Goal: Task Accomplishment & Management: Use online tool/utility

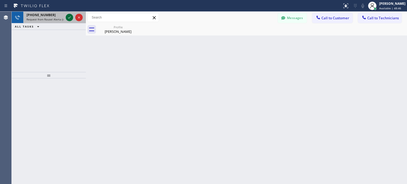
click at [68, 20] on icon at bounding box center [69, 17] width 6 height 6
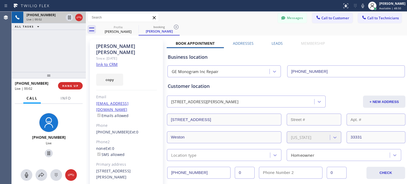
type input "[PHONE_NUMBER]"
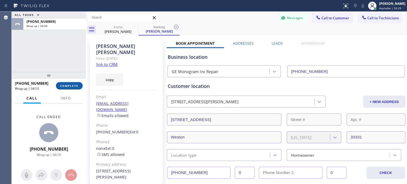
click at [66, 85] on span "COMPLETE" at bounding box center [69, 86] width 18 height 4
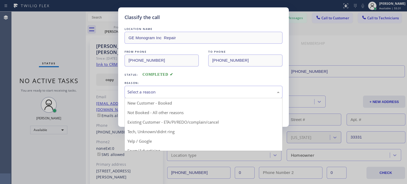
click at [163, 98] on div "Select a reason New Customer - Booked Not Booked - All other reasons Existing C…" at bounding box center [203, 92] width 158 height 12
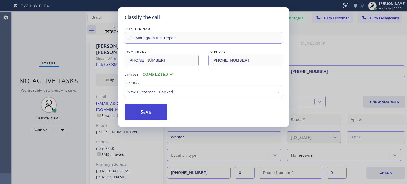
click at [164, 110] on button "Save" at bounding box center [145, 112] width 43 height 17
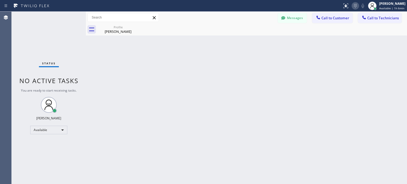
click at [356, 6] on icon at bounding box center [355, 6] width 6 height 6
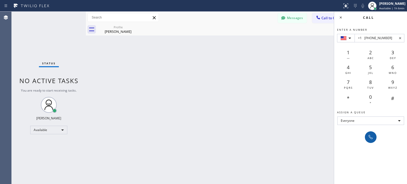
type input "+1 [PHONE_NUMBER]"
click at [372, 137] on icon at bounding box center [370, 137] width 6 height 6
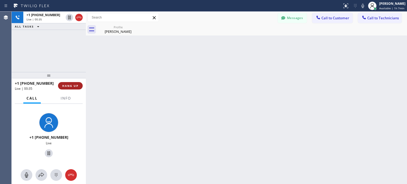
click at [70, 86] on span "HANG UP" at bounding box center [70, 86] width 16 height 4
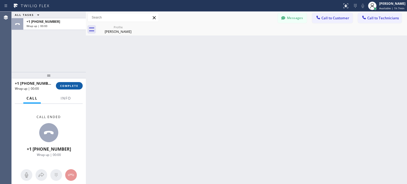
click at [72, 84] on span "COMPLETE" at bounding box center [69, 86] width 18 height 4
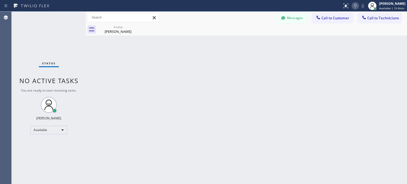
click at [355, 6] on icon at bounding box center [355, 6] width 6 height 6
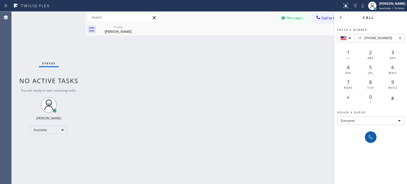
type input "+1 [PHONE_NUMBER]"
click at [371, 136] on icon at bounding box center [370, 137] width 6 height 6
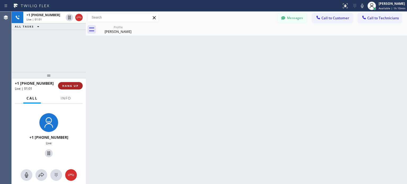
click at [67, 84] on span "HANG UP" at bounding box center [70, 86] width 16 height 4
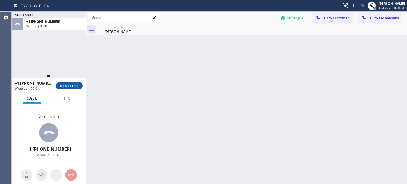
click at [69, 86] on span "COMPLETE" at bounding box center [69, 86] width 18 height 4
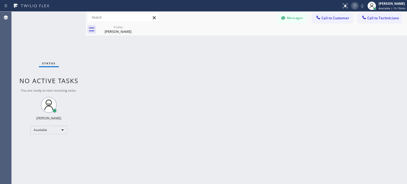
click at [356, 5] on icon at bounding box center [354, 6] width 6 height 6
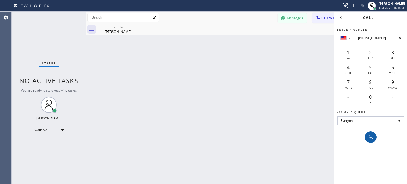
type input "[PHONE_NUMBER]"
click at [370, 139] on icon at bounding box center [370, 137] width 6 height 6
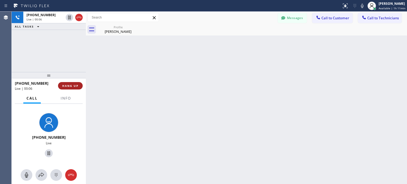
click at [75, 84] on span "HANG UP" at bounding box center [70, 86] width 16 height 4
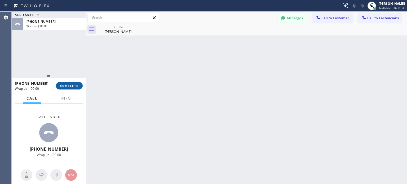
click at [74, 86] on span "COMPLETE" at bounding box center [69, 86] width 18 height 4
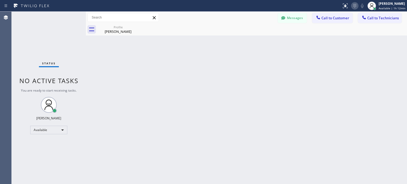
click at [354, 8] on icon at bounding box center [354, 6] width 6 height 6
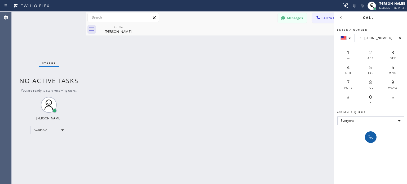
type input "+1 [PHONE_NUMBER]"
click at [370, 135] on icon at bounding box center [370, 137] width 6 height 6
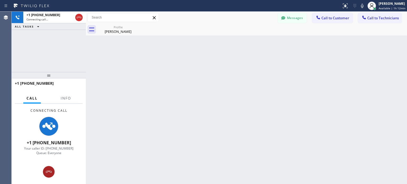
click at [51, 169] on icon at bounding box center [49, 172] width 6 height 6
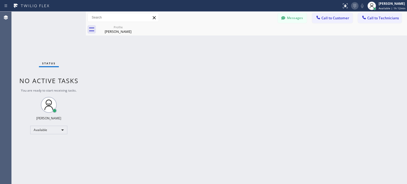
click at [352, 8] on icon at bounding box center [354, 6] width 6 height 6
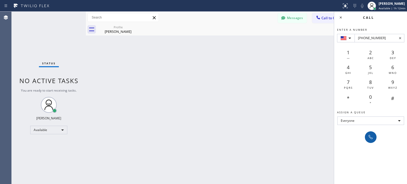
type input "[PHONE_NUMBER]"
click at [372, 136] on icon at bounding box center [370, 137] width 6 height 6
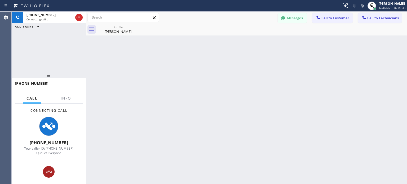
click at [50, 174] on icon at bounding box center [49, 172] width 6 height 6
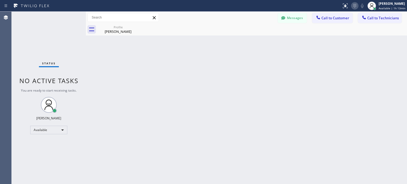
click at [354, 7] on icon at bounding box center [354, 6] width 3 height 4
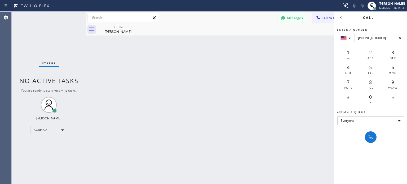
type input "[PHONE_NUMBER]"
click at [369, 131] on div "Enter a number [PHONE_NUMBER] 1 — 2 ABC 3 DEF 4 GHI 5 JKL 6 MNO 7 PQRS 8 TUV 9 …" at bounding box center [370, 83] width 73 height 120
click at [369, 132] on button at bounding box center [371, 137] width 12 height 12
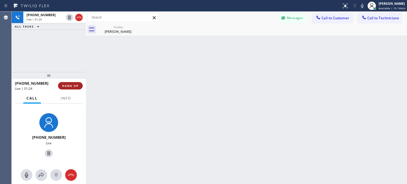
click at [74, 86] on span "HANG UP" at bounding box center [70, 86] width 16 height 4
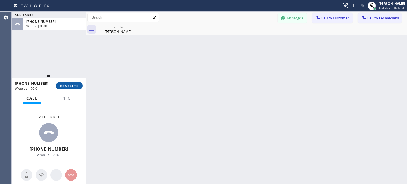
click at [73, 84] on span "COMPLETE" at bounding box center [69, 86] width 18 height 4
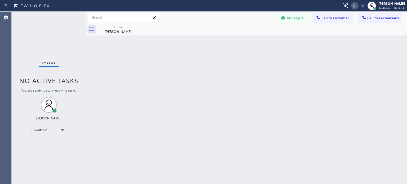
click at [353, 9] on icon at bounding box center [354, 6] width 6 height 6
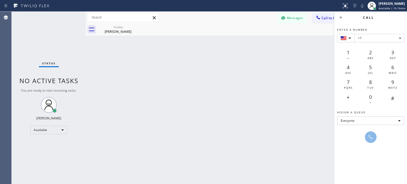
click at [367, 38] on input "+1" at bounding box center [379, 38] width 50 height 8
type input "[PHONE_NUMBER]"
click at [375, 133] on div at bounding box center [371, 137] width 12 height 12
click at [372, 134] on icon at bounding box center [370, 137] width 6 height 6
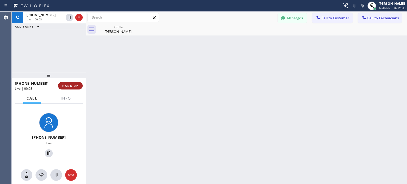
click at [66, 84] on span "HANG UP" at bounding box center [70, 86] width 16 height 4
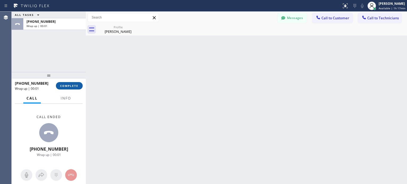
click at [66, 85] on span "COMPLETE" at bounding box center [69, 86] width 18 height 4
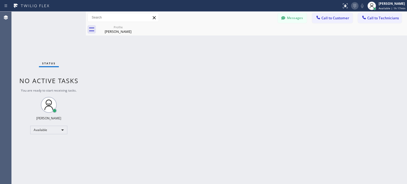
click at [356, 8] on icon at bounding box center [354, 6] width 6 height 6
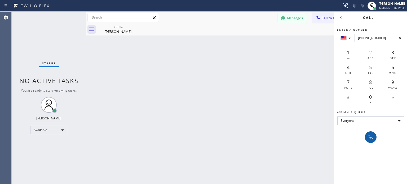
type input "[PHONE_NUMBER]"
click at [367, 136] on div at bounding box center [370, 137] width 7 height 6
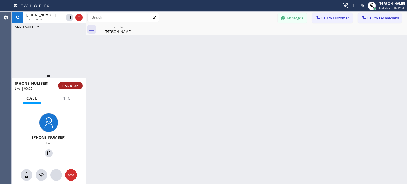
click at [73, 85] on span "HANG UP" at bounding box center [70, 86] width 16 height 4
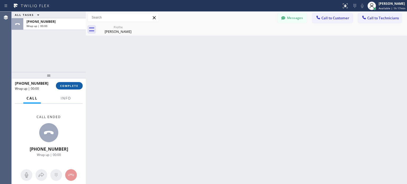
click at [70, 84] on span "COMPLETE" at bounding box center [69, 86] width 18 height 4
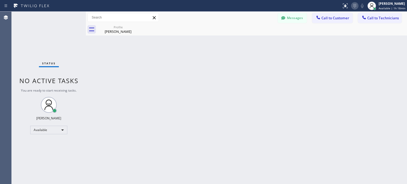
click at [353, 6] on icon at bounding box center [354, 6] width 6 height 6
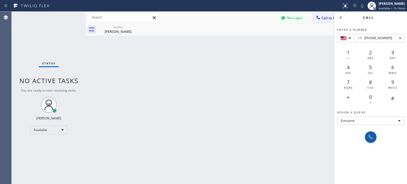
type input "+1 [PHONE_NUMBER]"
click at [370, 138] on icon at bounding box center [370, 137] width 6 height 6
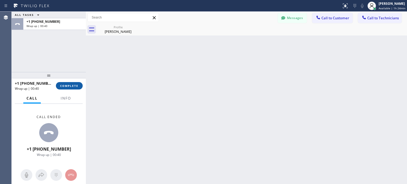
click at [66, 83] on button "COMPLETE" at bounding box center [69, 85] width 27 height 7
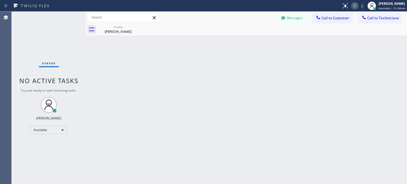
click at [352, 6] on icon at bounding box center [354, 6] width 6 height 6
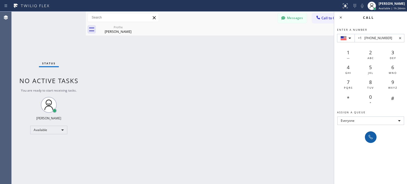
type input "+1 [PHONE_NUMBER]"
click at [369, 139] on icon at bounding box center [370, 137] width 6 height 6
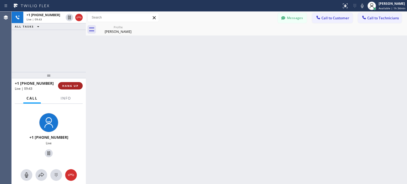
click at [70, 87] on span "HANG UP" at bounding box center [70, 86] width 16 height 4
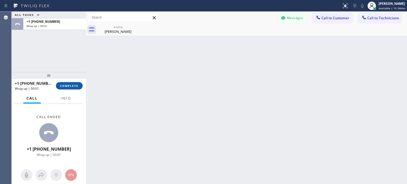
click at [71, 84] on span "COMPLETE" at bounding box center [69, 86] width 18 height 4
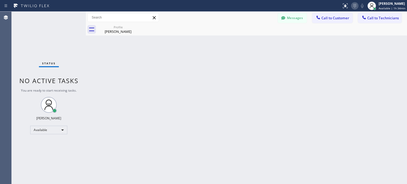
click at [355, 5] on icon at bounding box center [354, 6] width 6 height 6
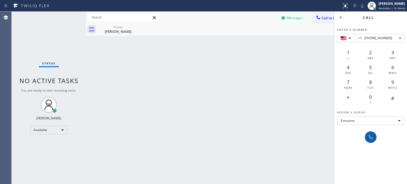
type input "+1 [PHONE_NUMBER]"
drag, startPoint x: 369, startPoint y: 140, endPoint x: 248, endPoint y: 56, distance: 147.4
click at [369, 138] on button at bounding box center [371, 137] width 12 height 12
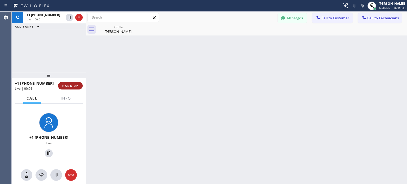
click at [73, 84] on span "HANG UP" at bounding box center [70, 86] width 16 height 4
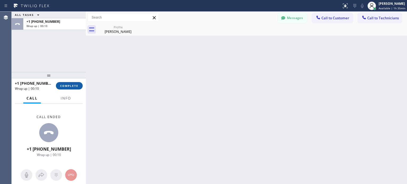
click at [72, 87] on span "COMPLETE" at bounding box center [69, 86] width 18 height 4
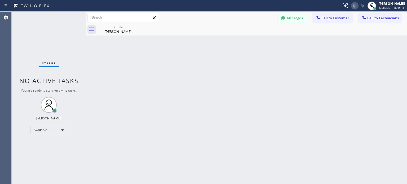
click at [354, 8] on icon at bounding box center [354, 6] width 6 height 6
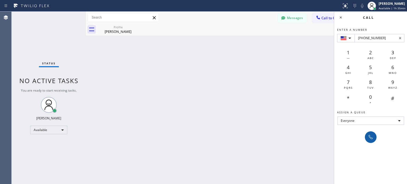
type input "[PHONE_NUMBER]"
click at [370, 135] on icon at bounding box center [370, 137] width 6 height 6
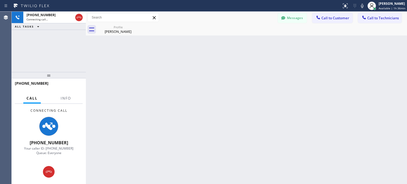
click at [53, 177] on div at bounding box center [49, 172] width 74 height 12
click at [51, 177] on button at bounding box center [49, 172] width 12 height 12
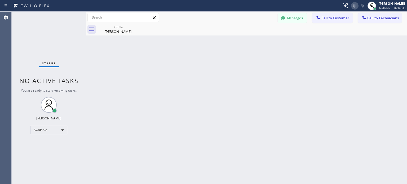
click at [356, 8] on icon at bounding box center [354, 6] width 6 height 6
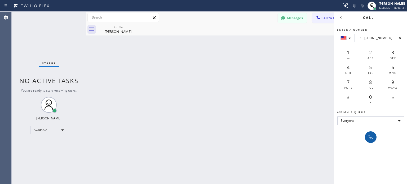
type input "+1 [PHONE_NUMBER]"
click at [371, 137] on icon at bounding box center [370, 137] width 4 height 4
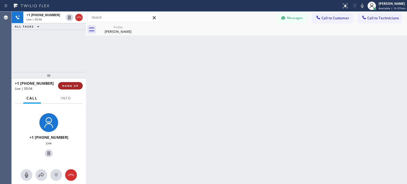
click at [67, 86] on span "HANG UP" at bounding box center [70, 86] width 16 height 4
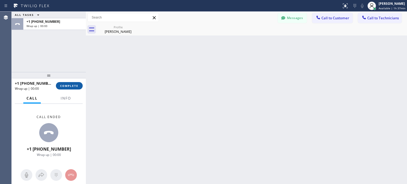
click at [70, 86] on span "COMPLETE" at bounding box center [69, 86] width 18 height 4
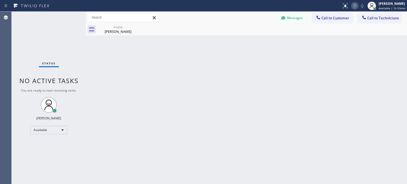
click at [356, 7] on icon at bounding box center [354, 6] width 6 height 6
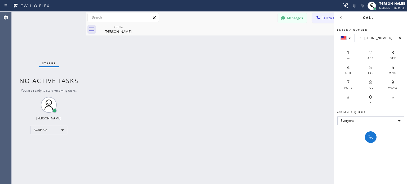
type input "+1 [PHONE_NUMBER]"
click at [371, 130] on div "Enter a number +1 [PHONE_NUMBER] 1 — 2 ABC 3 DEF 4 GHI 5 JKL 6 MNO 7 PQRS 8 TUV…" at bounding box center [370, 83] width 73 height 120
click at [371, 133] on button at bounding box center [371, 137] width 12 height 12
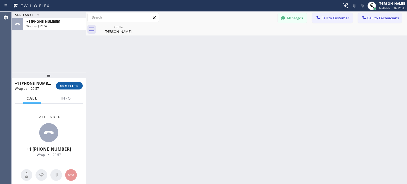
click at [72, 88] on button "COMPLETE" at bounding box center [69, 85] width 27 height 7
